Goal: Information Seeking & Learning: Learn about a topic

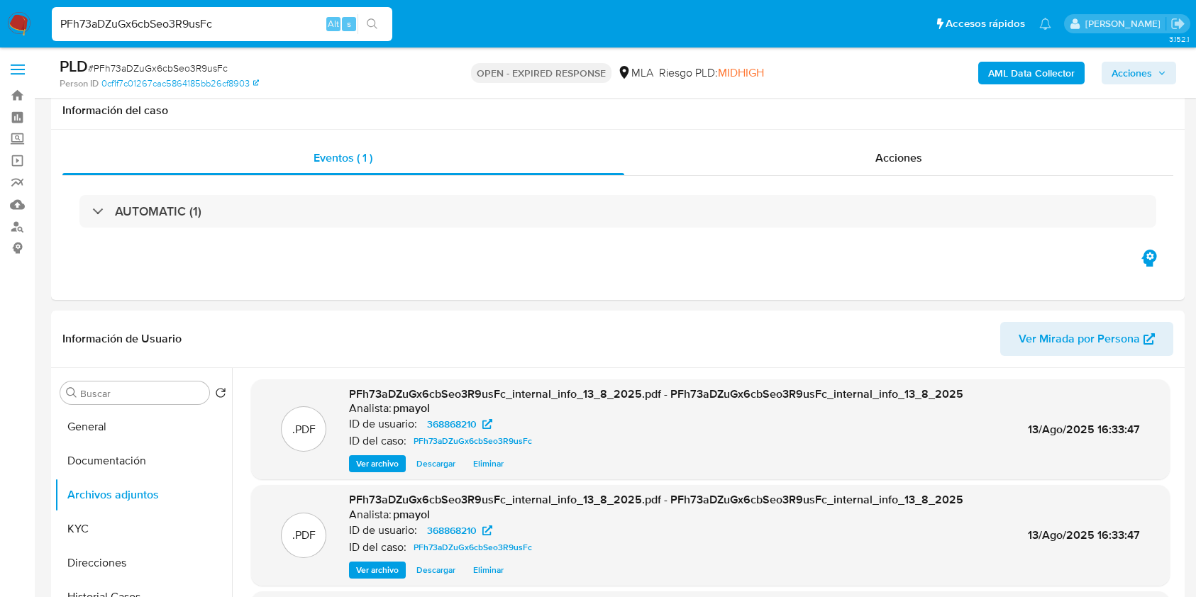
select select "10"
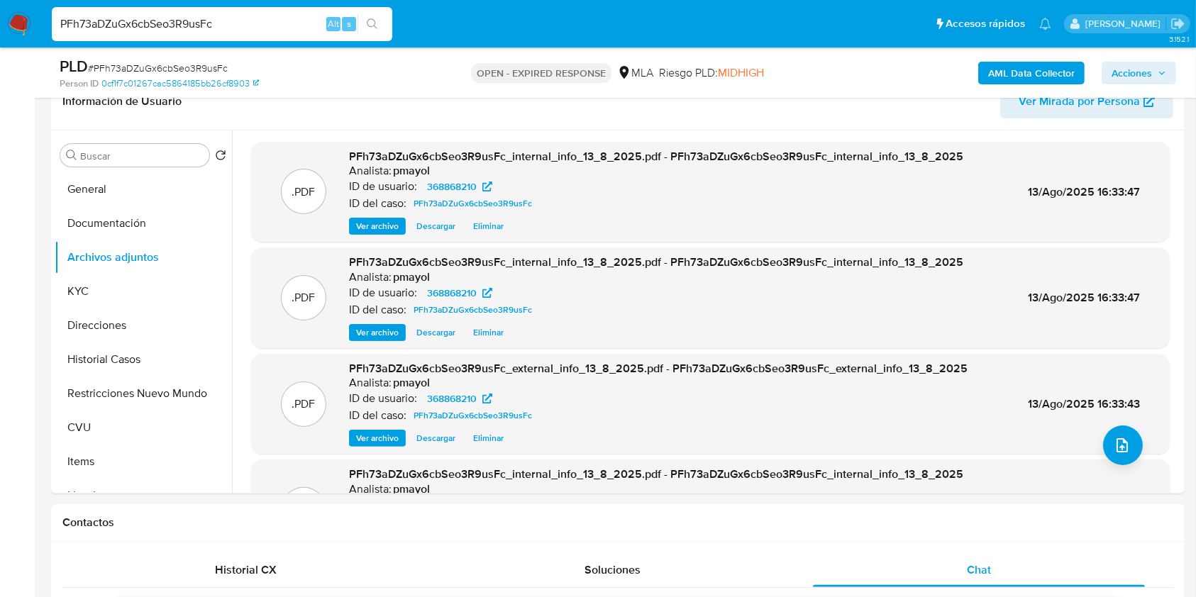
scroll to position [452, 0]
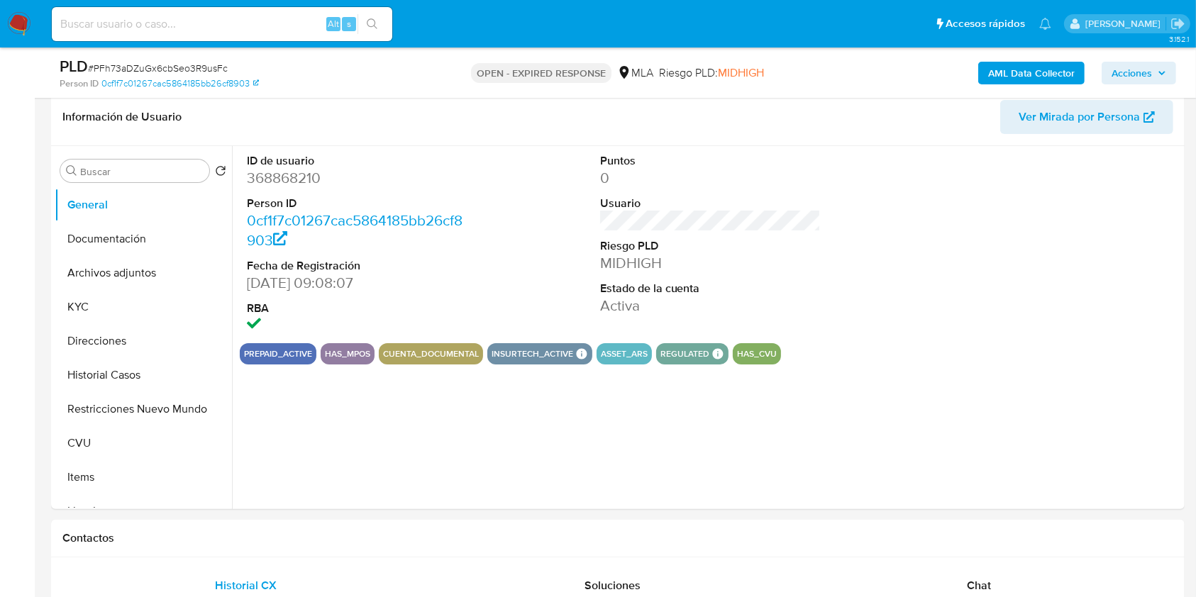
scroll to position [236, 0]
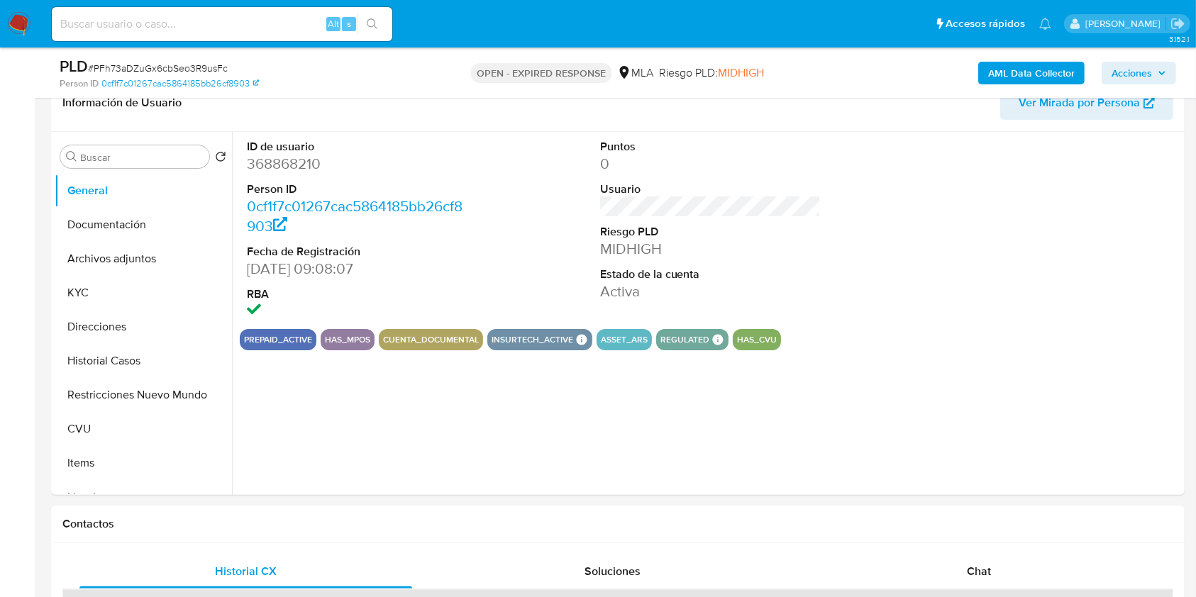
select select "10"
click at [126, 257] on button "Archivos adjuntos" at bounding box center [138, 259] width 166 height 34
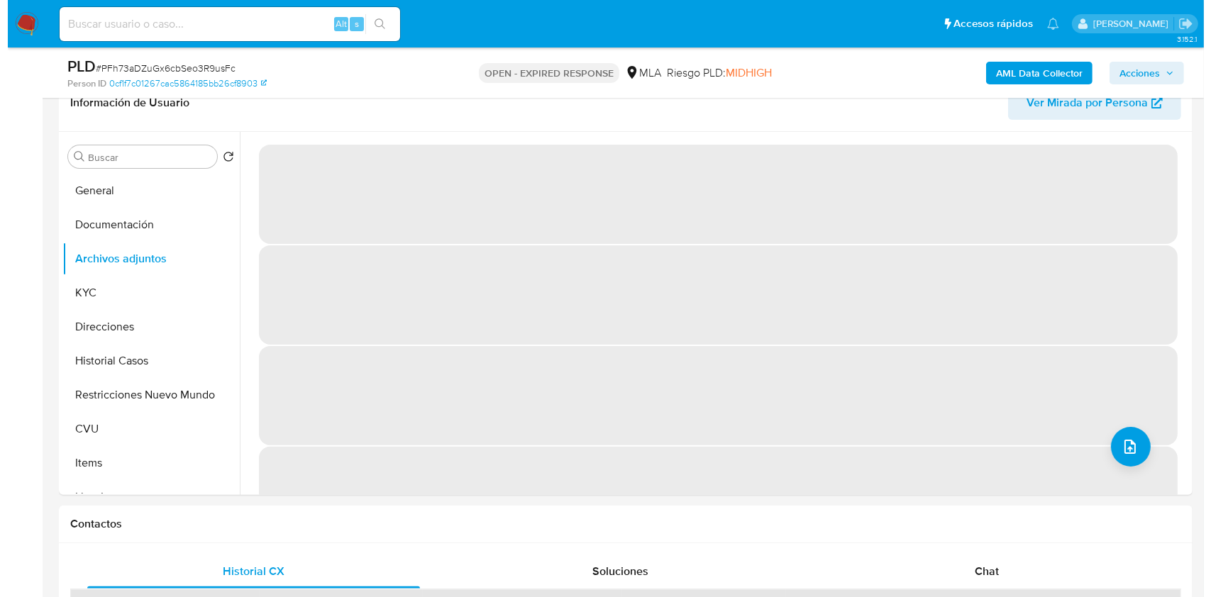
scroll to position [136, 0]
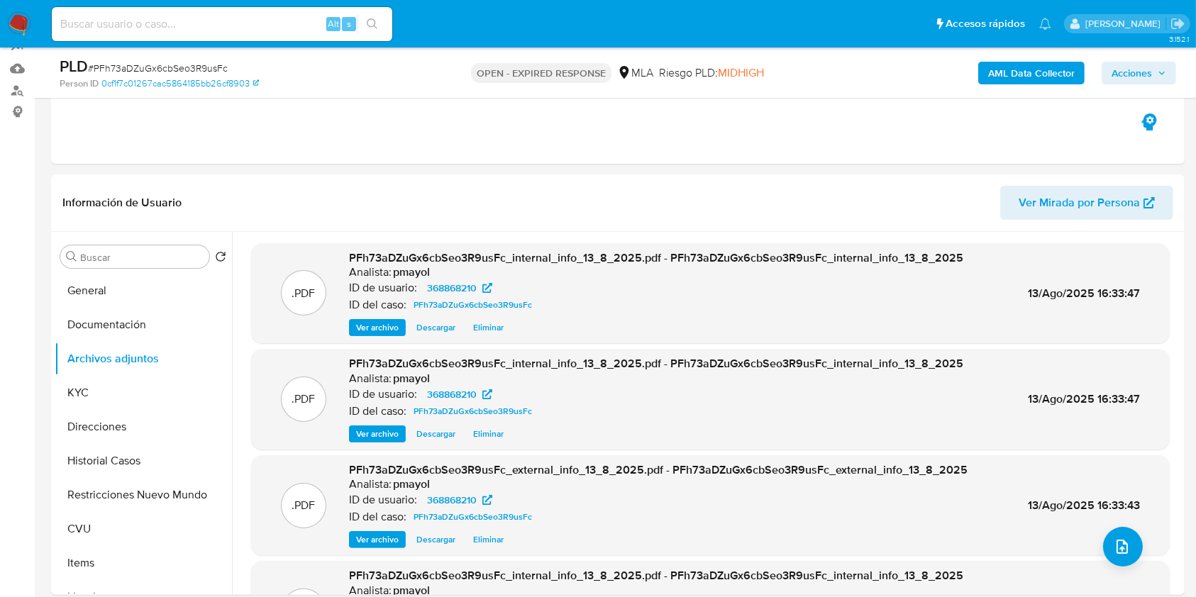
click at [1049, 77] on b "AML Data Collector" at bounding box center [1031, 73] width 87 height 23
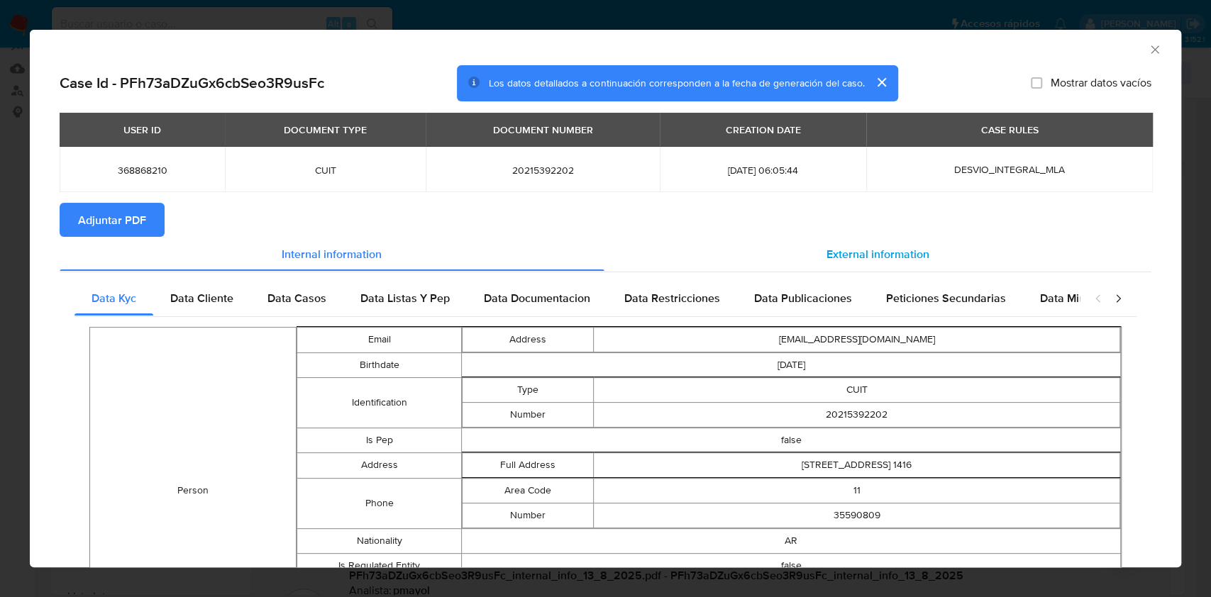
click at [826, 252] on span "External information" at bounding box center [877, 253] width 103 height 16
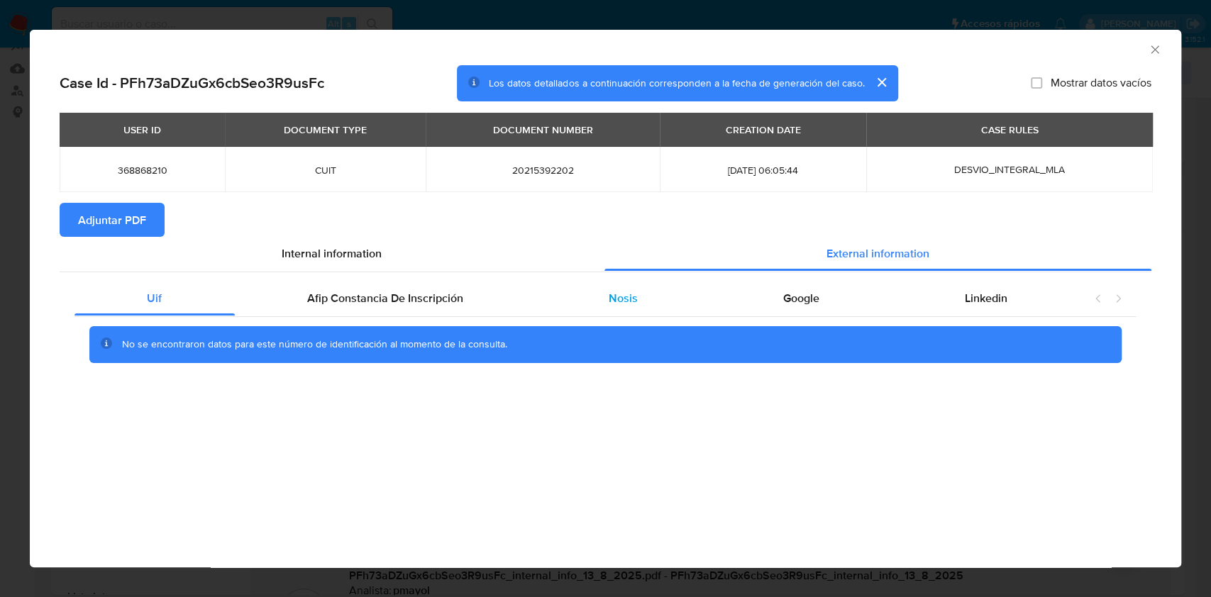
click at [655, 290] on div "Nosis" at bounding box center [623, 299] width 174 height 34
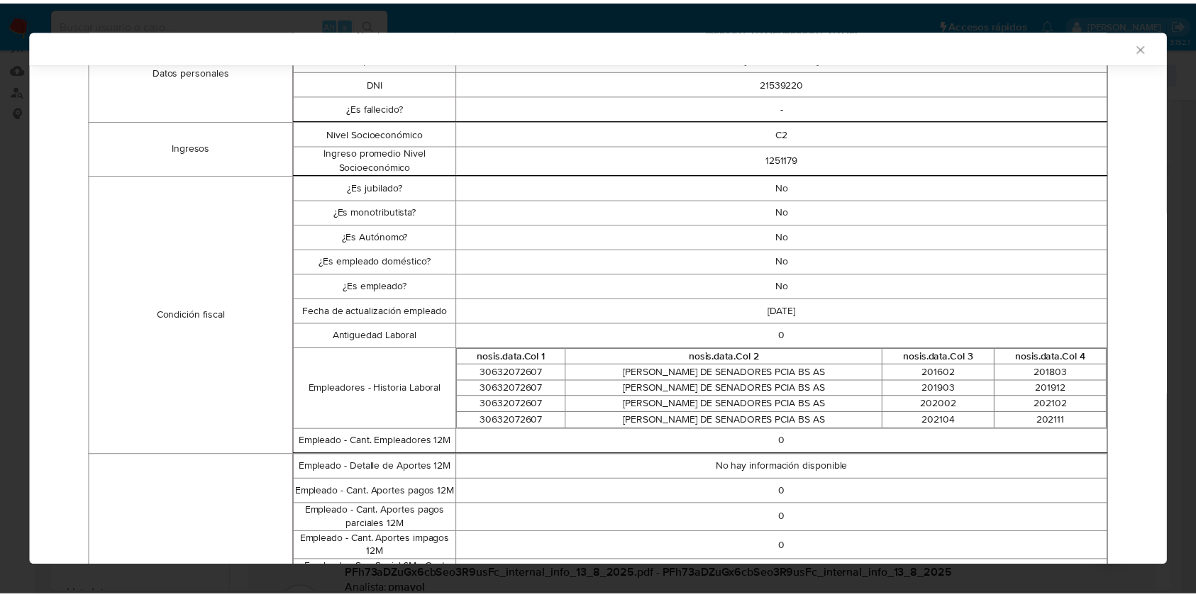
scroll to position [309, 0]
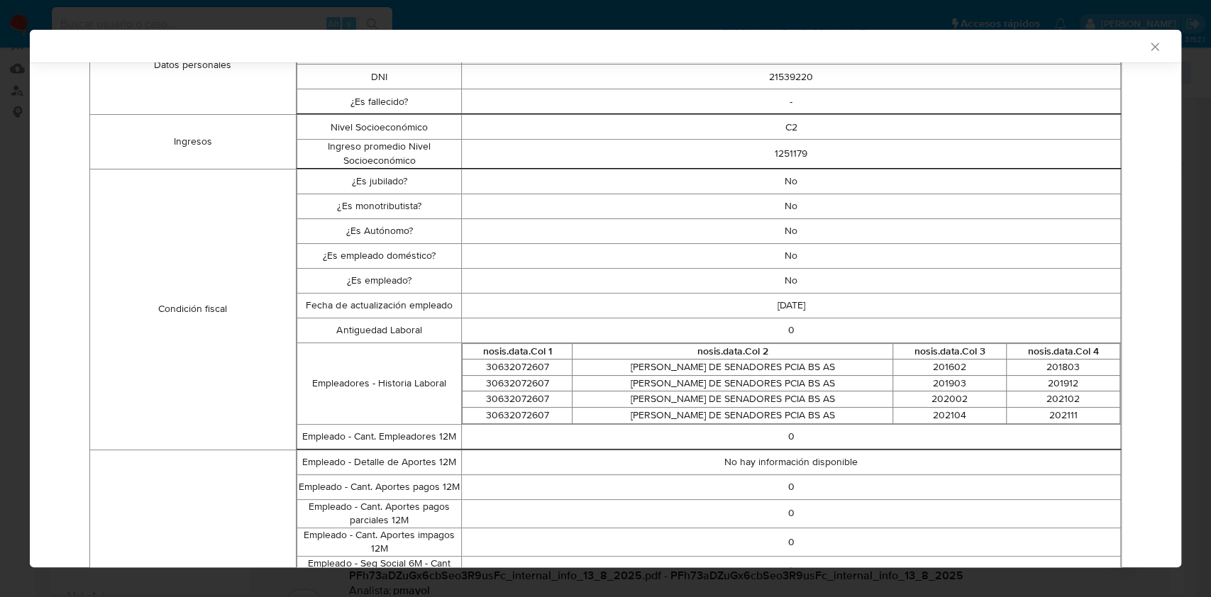
click at [1148, 48] on icon "Cerrar ventana" at bounding box center [1155, 47] width 14 height 14
